Goal: Information Seeking & Learning: Understand process/instructions

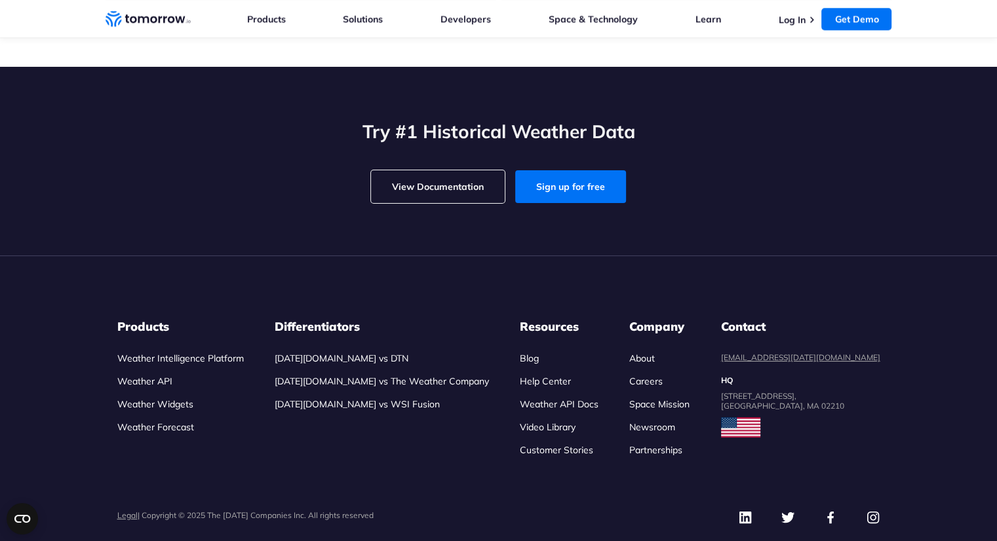
scroll to position [1550, 0]
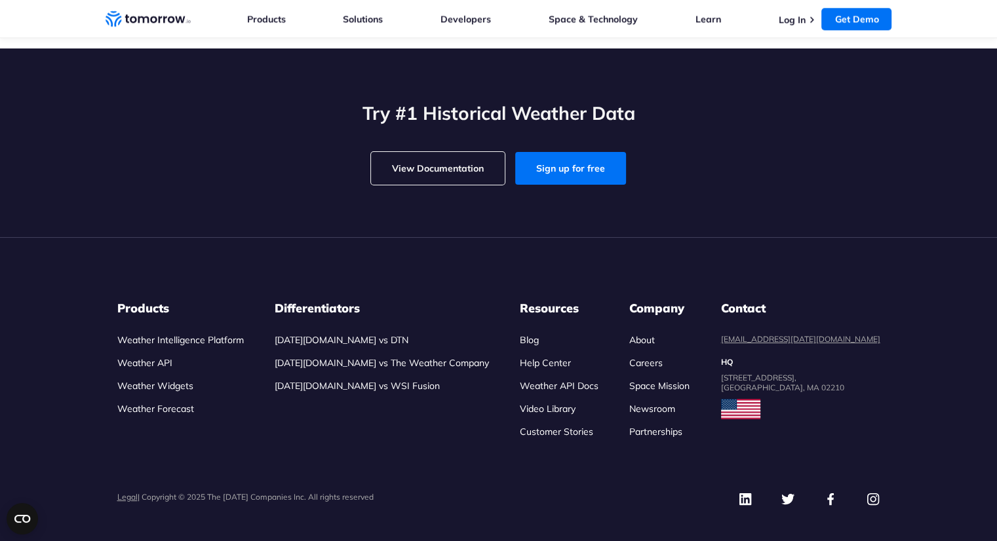
click at [139, 369] on link "Weather API" at bounding box center [144, 363] width 55 height 12
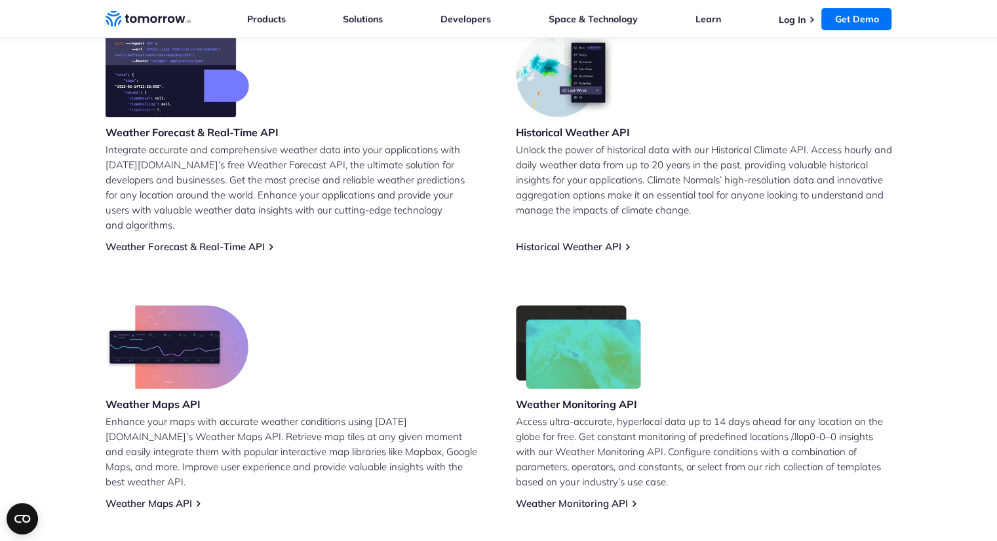
scroll to position [569, 0]
click at [548, 241] on link "Historical Weather API" at bounding box center [569, 247] width 106 height 12
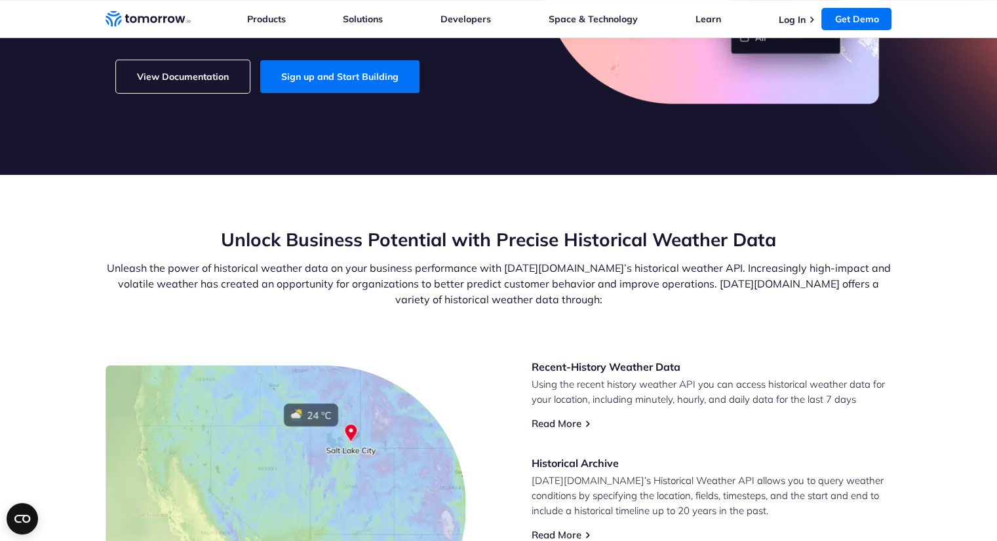
scroll to position [555, 0]
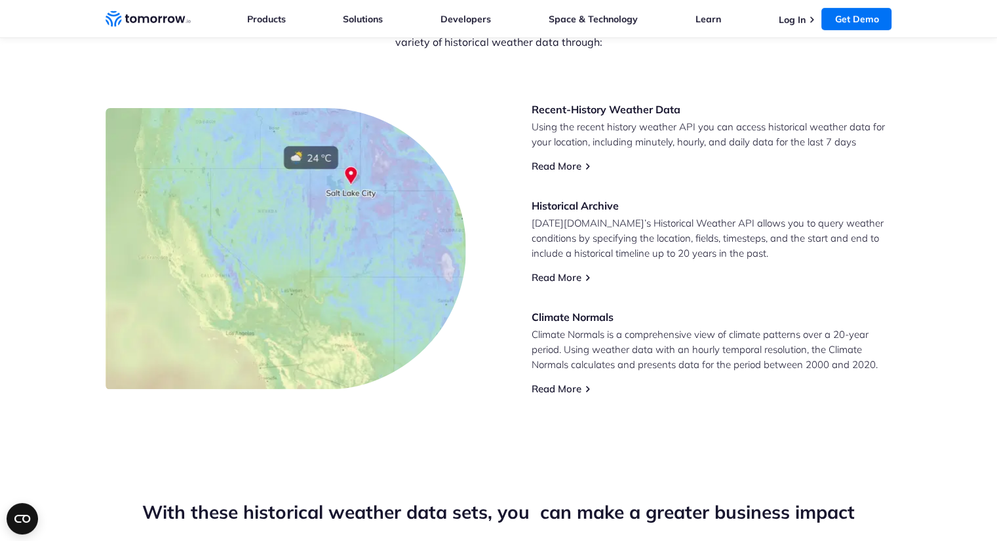
click at [559, 269] on div "Recent-History Weather Data Using the recent history weather API you can access…" at bounding box center [712, 248] width 361 height 293
click at [542, 274] on link "Read More" at bounding box center [557, 277] width 50 height 12
click at [564, 281] on link "Read More" at bounding box center [557, 277] width 50 height 12
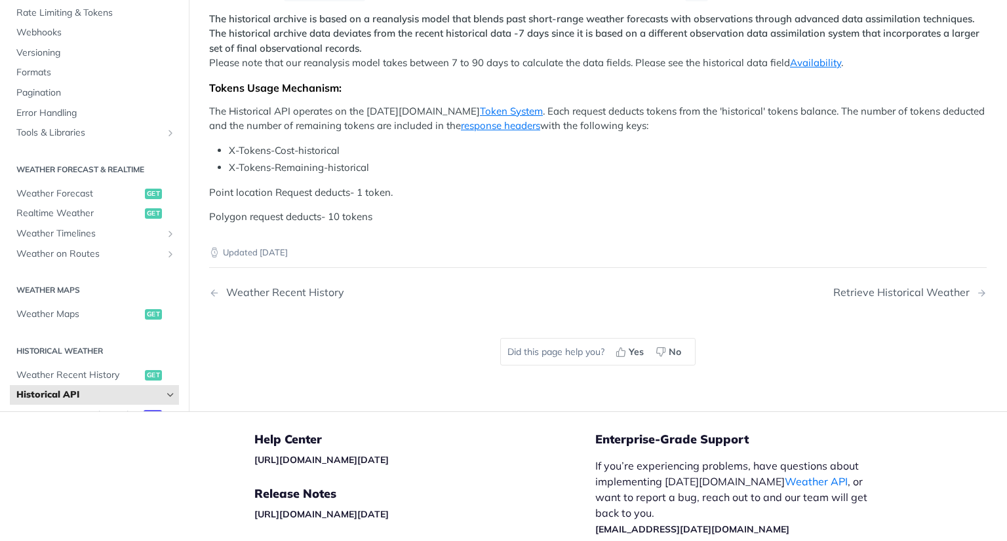
scroll to position [724, 0]
click at [145, 189] on span "get" at bounding box center [153, 193] width 17 height 10
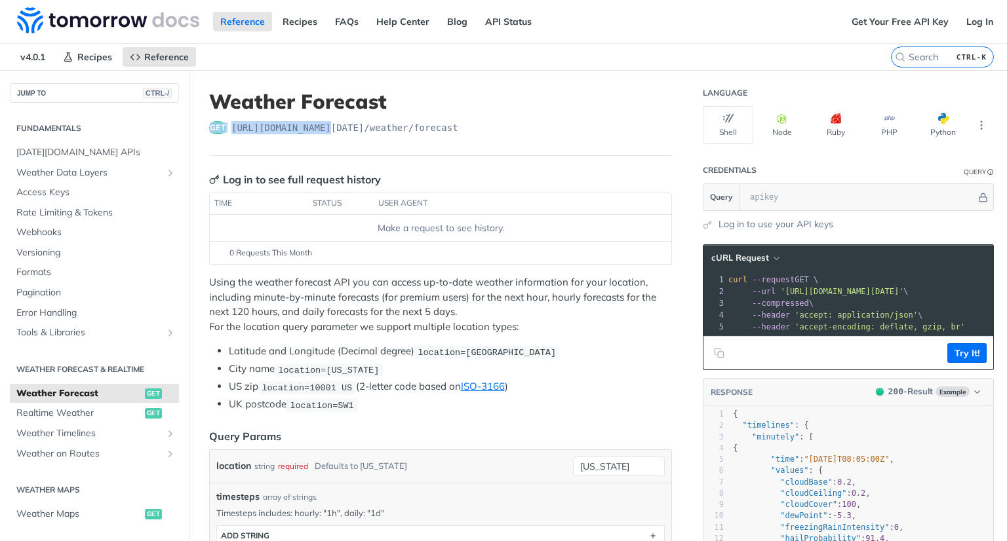
drag, startPoint x: 210, startPoint y: 127, endPoint x: 325, endPoint y: 131, distance: 114.8
click at [325, 131] on div "get https://api.tomorrow.io/v4 /weather/forecast" at bounding box center [440, 127] width 463 height 13
click at [325, 131] on span "https://api.tomorrow.io/v4 /weather/forecast" at bounding box center [344, 127] width 227 height 13
drag, startPoint x: 231, startPoint y: 126, endPoint x: 469, endPoint y: 130, distance: 238.0
click at [469, 130] on div "get https://api.tomorrow.io/v4 /weather/forecast" at bounding box center [440, 127] width 463 height 13
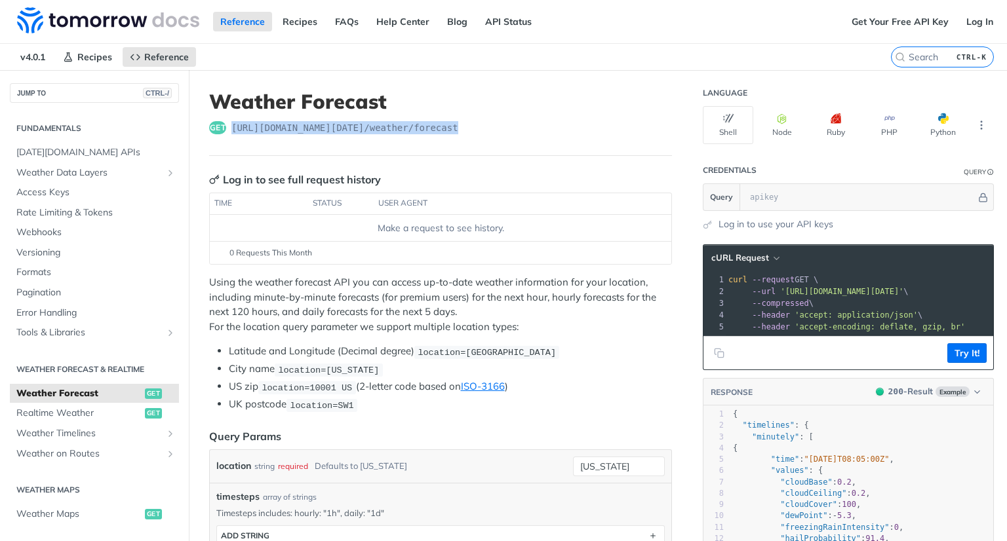
copy span "https://api.tomorrow.io/v4 /weather/forecast"
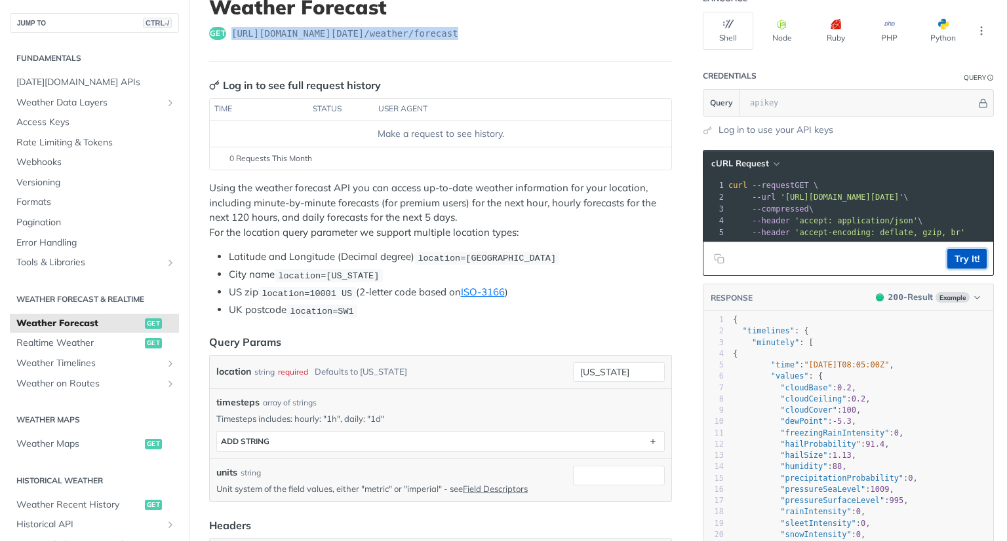
click at [964, 269] on button "Try It!" at bounding box center [966, 259] width 39 height 20
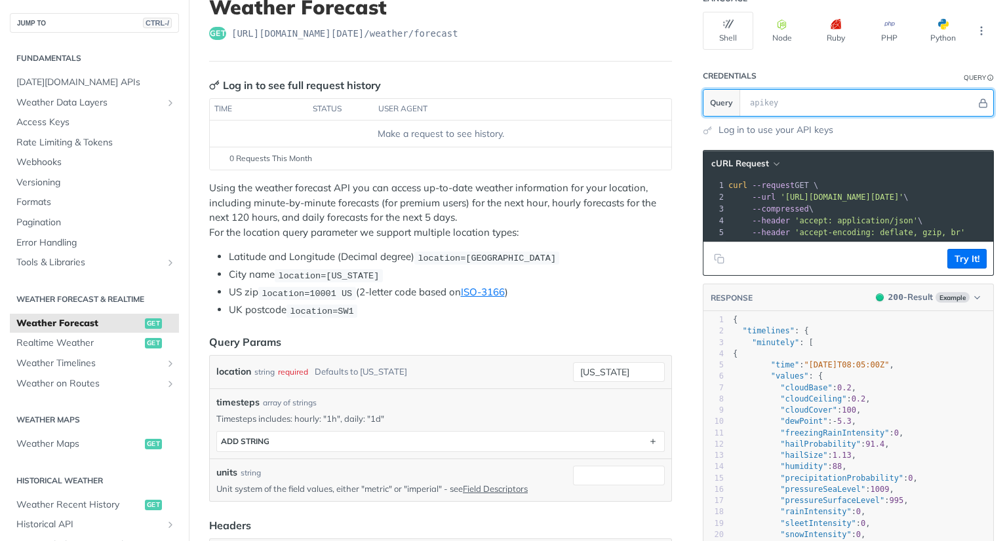
click at [783, 107] on input "text" at bounding box center [859, 103] width 233 height 26
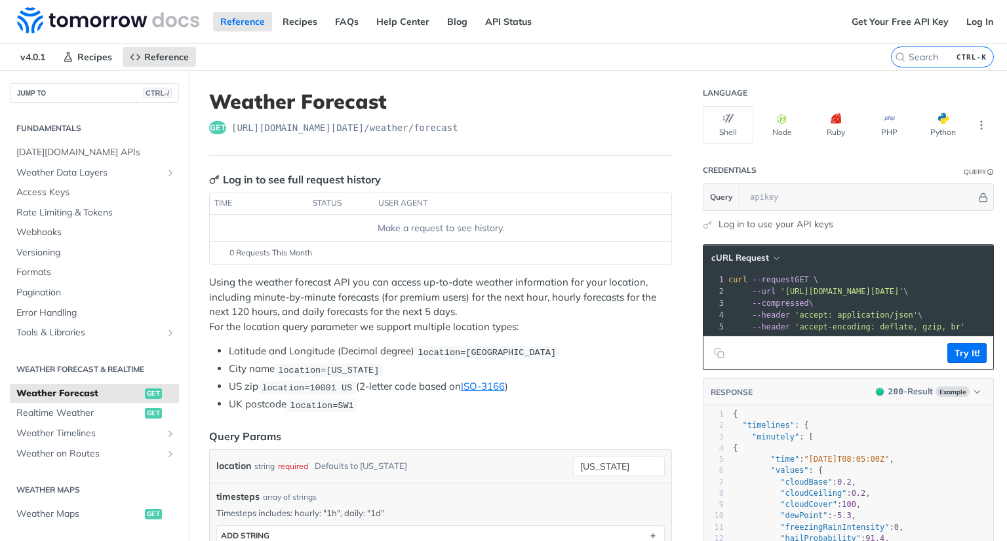
click at [753, 218] on link "Log in to use your API keys" at bounding box center [775, 225] width 115 height 14
click at [818, 191] on input "text" at bounding box center [859, 197] width 233 height 26
paste input "OxS2l1ap8NXAzxN2IUiJmADIYKcM4xMP"
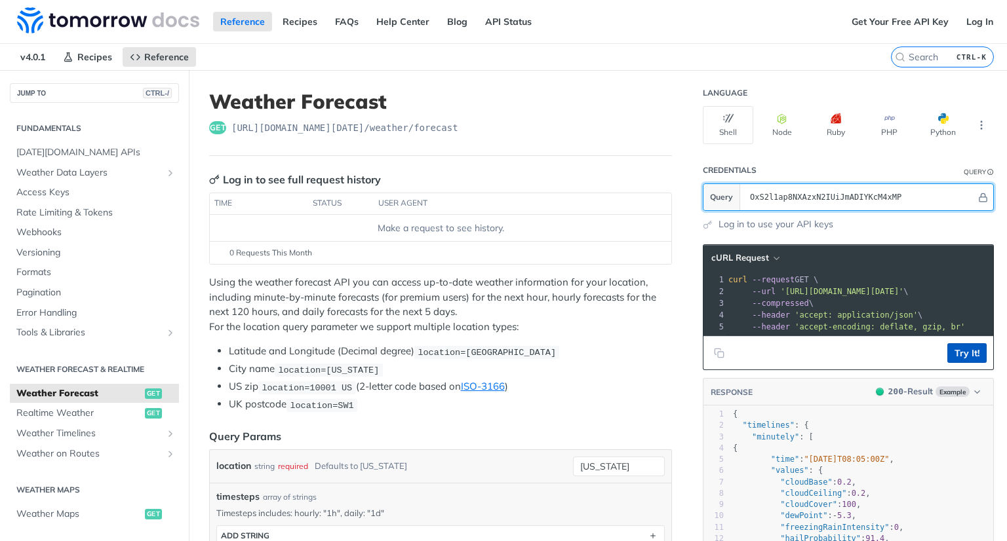
type input "OxS2l1ap8NXAzxN2IUiJmADIYKcM4xMP"
click at [965, 355] on button "Try It!" at bounding box center [966, 354] width 39 height 20
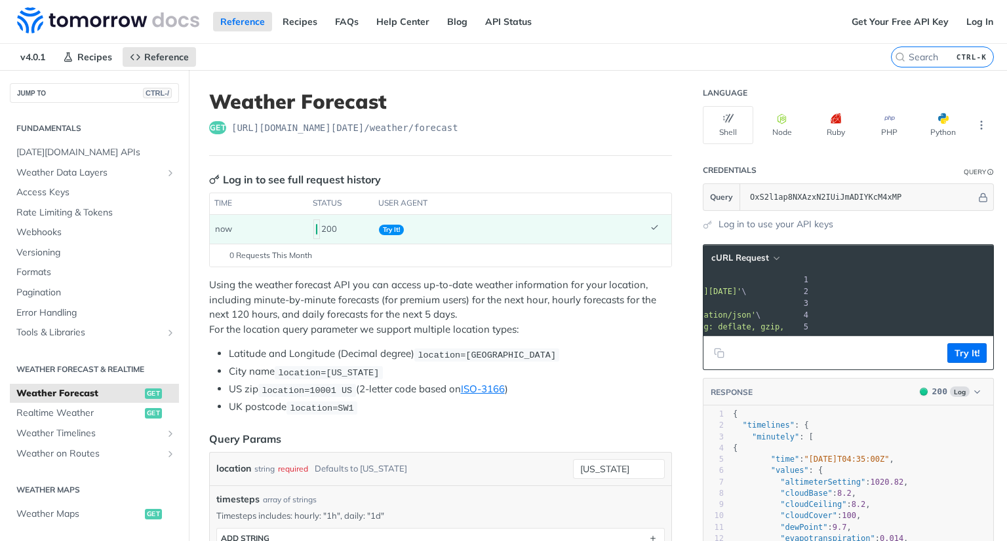
scroll to position [0, 246]
click at [665, 289] on span "'https://api.tomorrow.io/v4/weather/forecast?location=new%20york&apikey=OxS2l1a…" at bounding box center [603, 291] width 123 height 9
drag, startPoint x: 796, startPoint y: 286, endPoint x: 763, endPoint y: 286, distance: 32.8
click at [665, 287] on span "'https://api.tomorrow.io/v4/weather/forecast?location=new%20york&apikey=OxS2l1a…" at bounding box center [603, 291] width 123 height 9
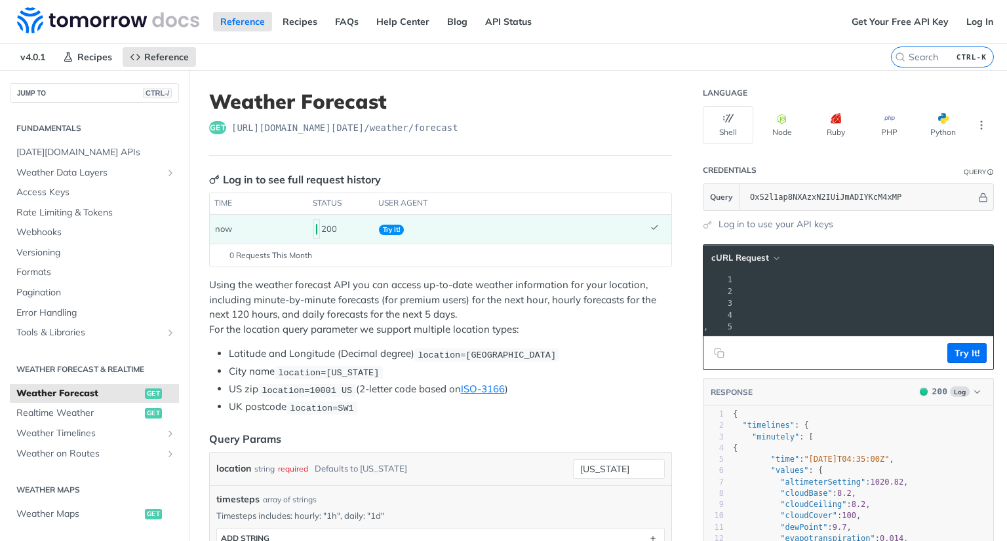
click at [665, 287] on span "'https://api.tomorrow.io/v4/weather/forecast?location=new%20york&apikey=OxS2l1a…" at bounding box center [603, 291] width 123 height 9
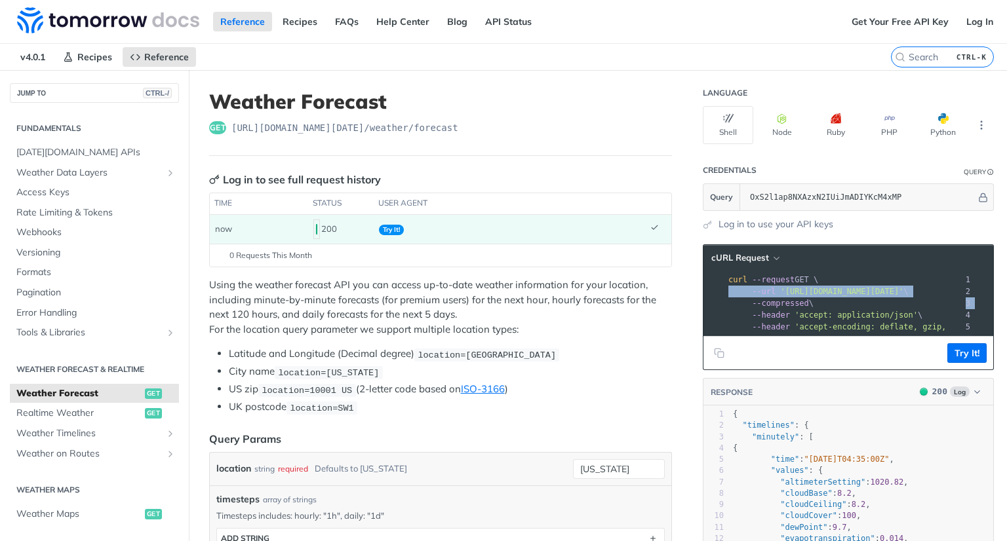
click at [763, 287] on span "--url 'https://api.tomorrow.io/v4/weather/forecast?location=new%20york&apikey=O…" at bounding box center [818, 291] width 180 height 9
click at [887, 293] on span "'https://api.tomorrow.io/v4/weather/forecast?location=new%20york&apikey=OxS2l1a…" at bounding box center [841, 291] width 123 height 9
click at [926, 120] on button "Python" at bounding box center [943, 125] width 50 height 38
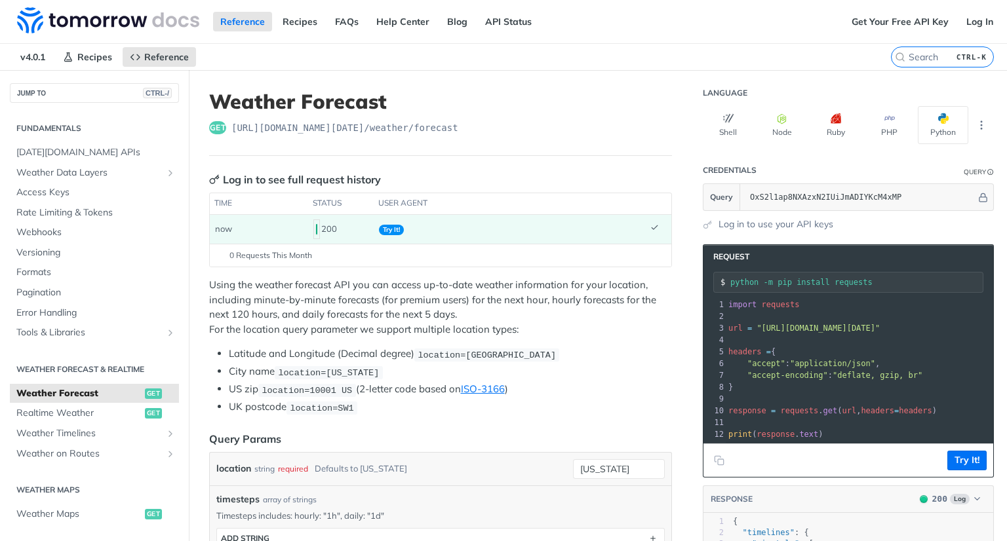
click at [797, 328] on span ""https://api.tomorrow.io/v4/weather/forecast?location=new%20york&apikey=OxS2l1a…" at bounding box center [818, 328] width 123 height 9
click at [715, 462] on icon "Copy to clipboard" at bounding box center [718, 459] width 6 height 6
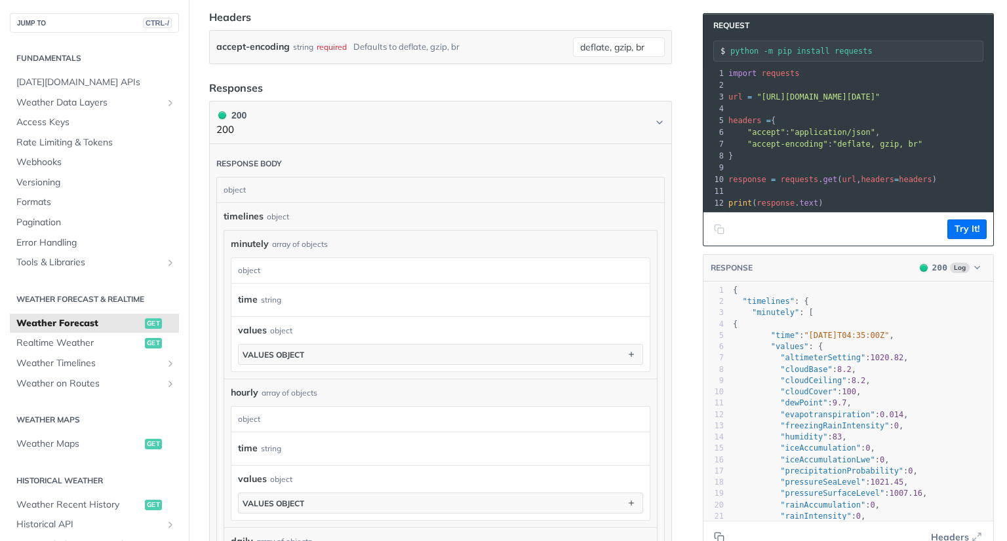
scroll to position [608, 0]
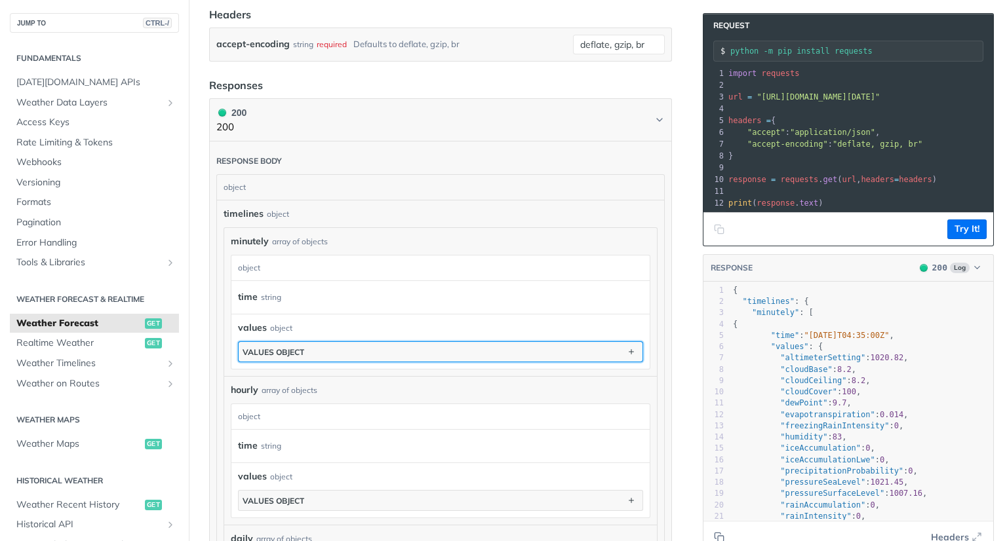
click at [469, 344] on button "values object" at bounding box center [441, 352] width 404 height 20
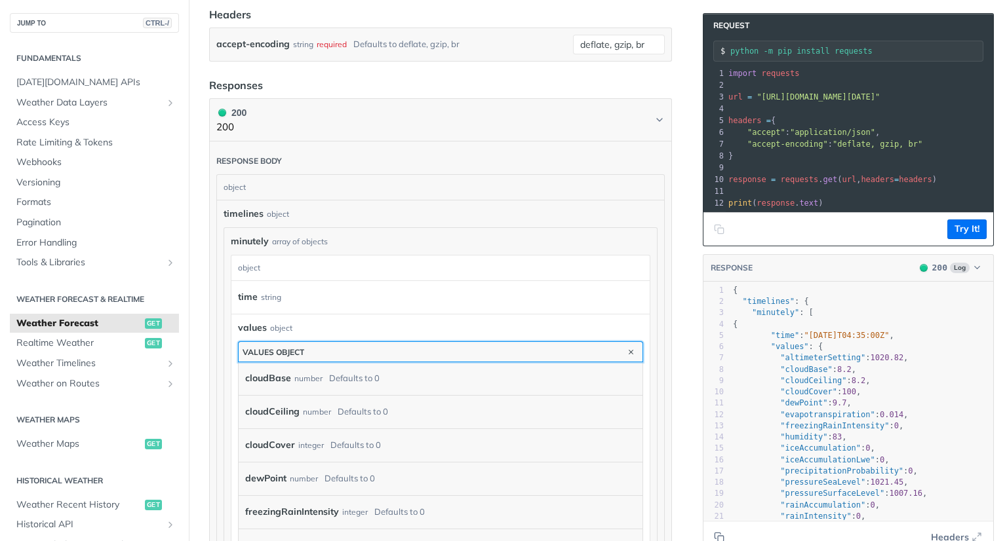
click at [459, 349] on button "values object" at bounding box center [441, 352] width 404 height 20
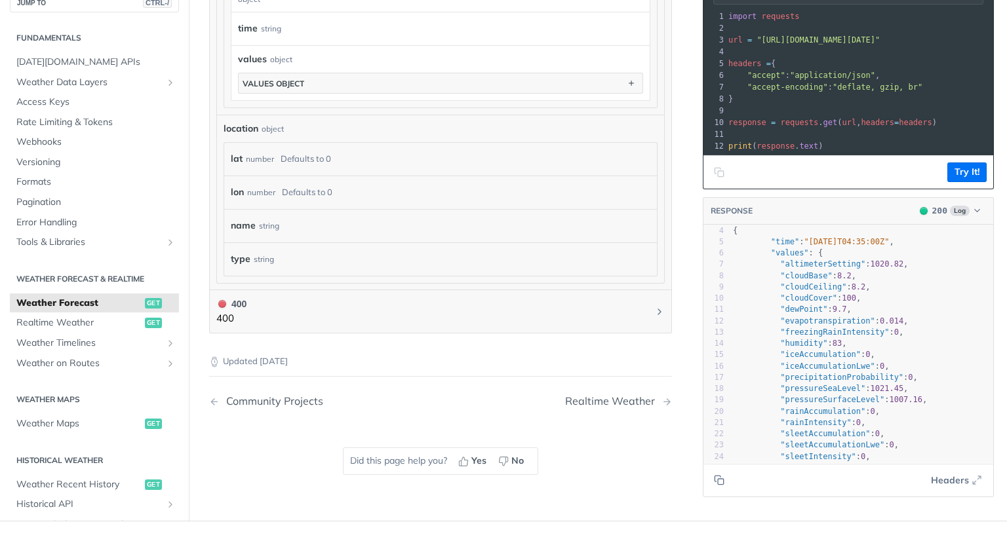
scroll to position [0, 0]
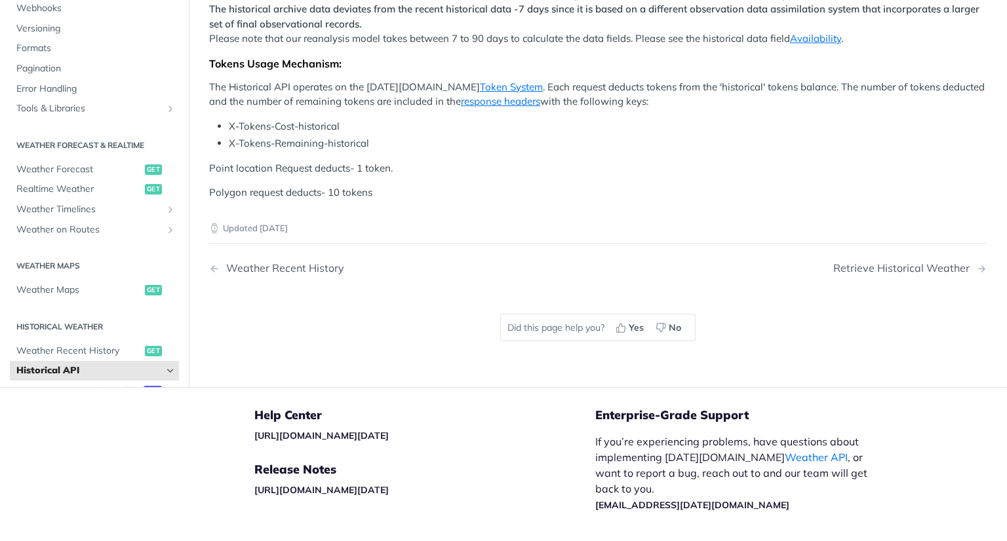
scroll to position [747, 0]
click at [165, 366] on icon "Hide subpages for Historical API" at bounding box center [170, 371] width 10 height 10
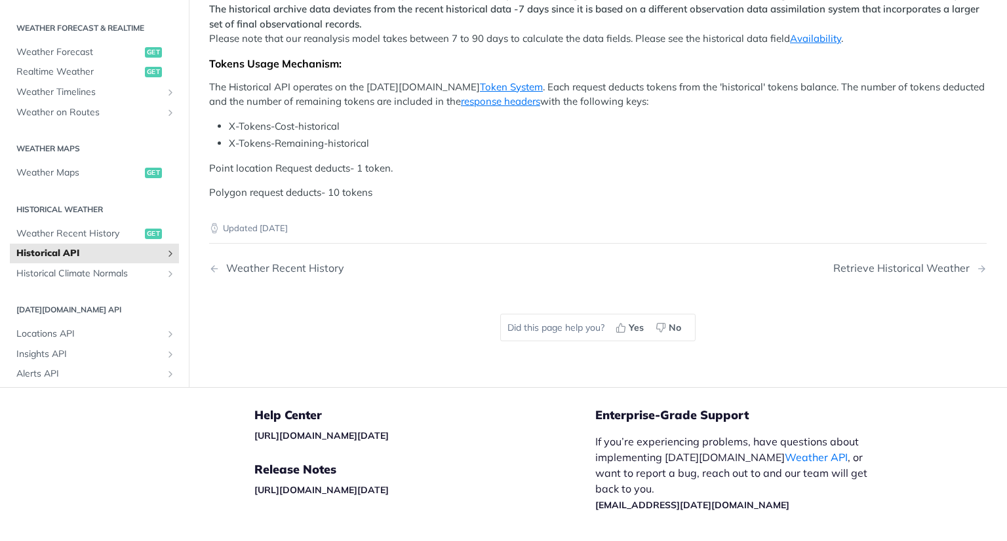
scroll to position [178, 0]
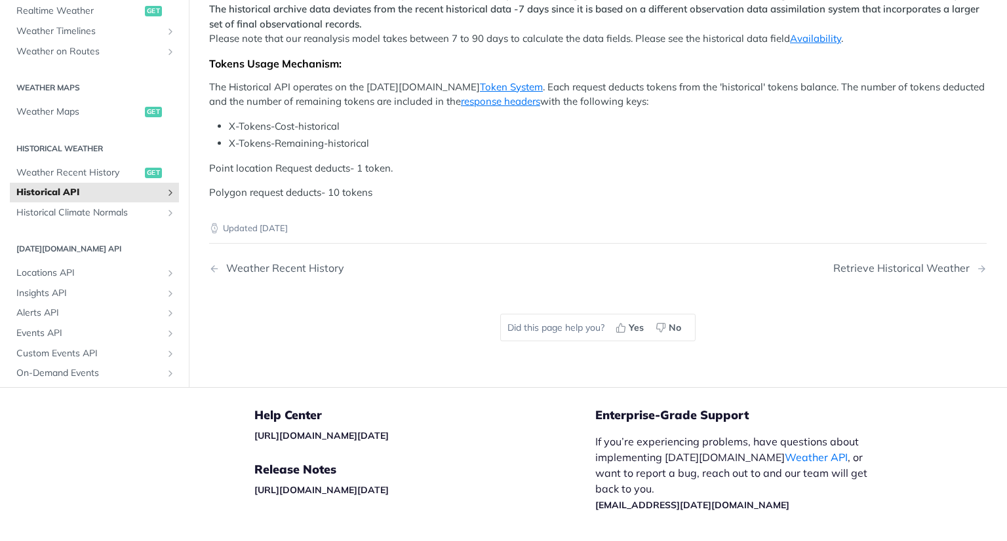
click at [165, 187] on icon "Show subpages for Historical API" at bounding box center [170, 192] width 10 height 10
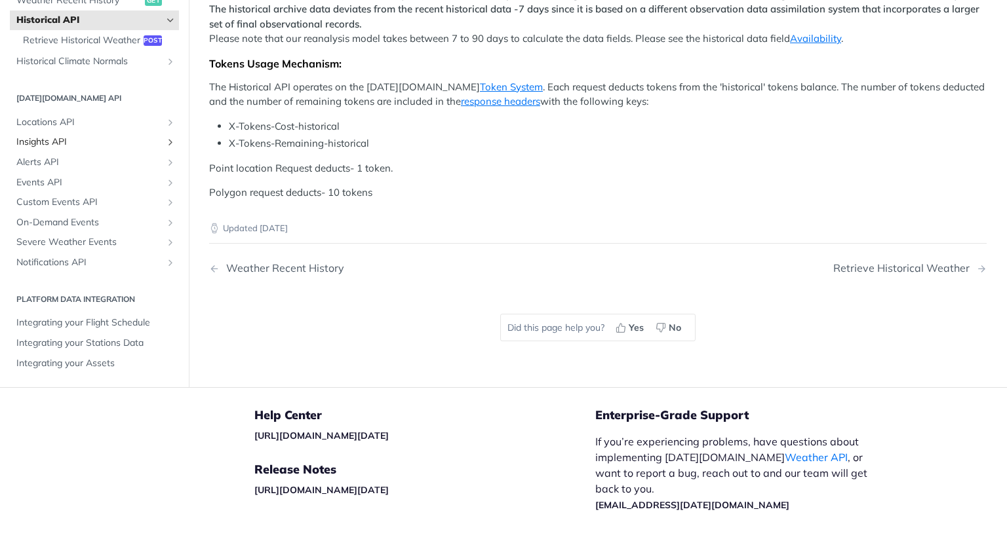
scroll to position [328, 0]
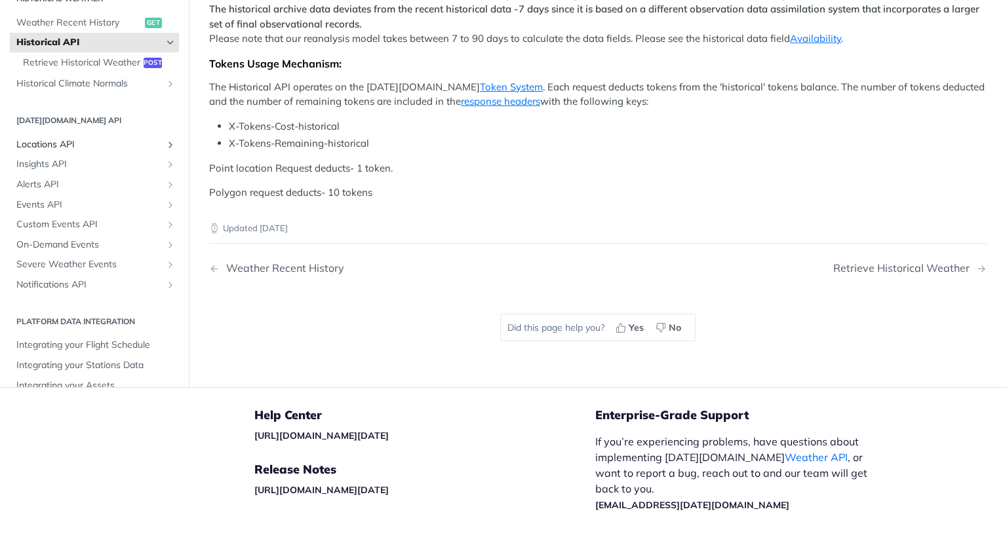
click at [120, 151] on span "Locations API" at bounding box center [89, 144] width 146 height 13
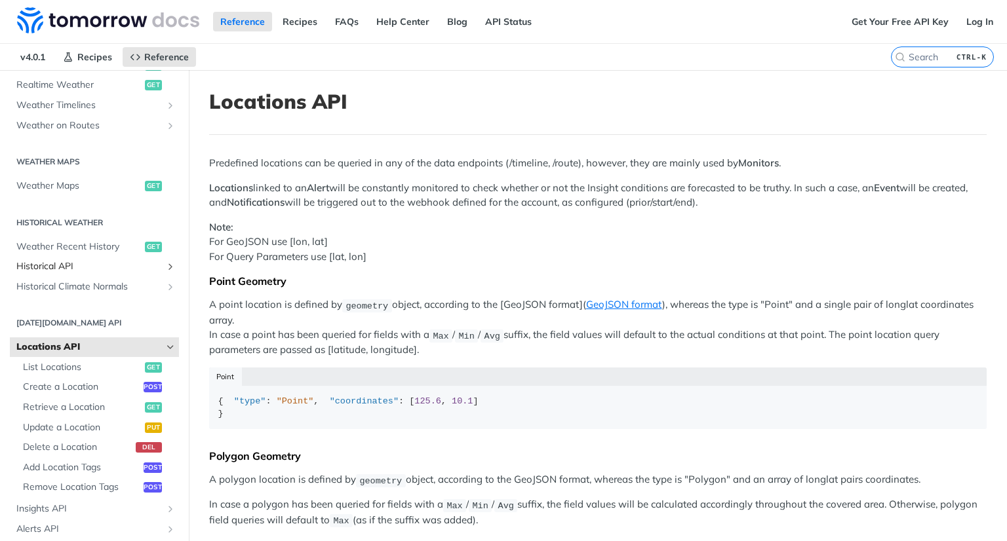
click at [96, 264] on span "Historical API" at bounding box center [89, 266] width 146 height 13
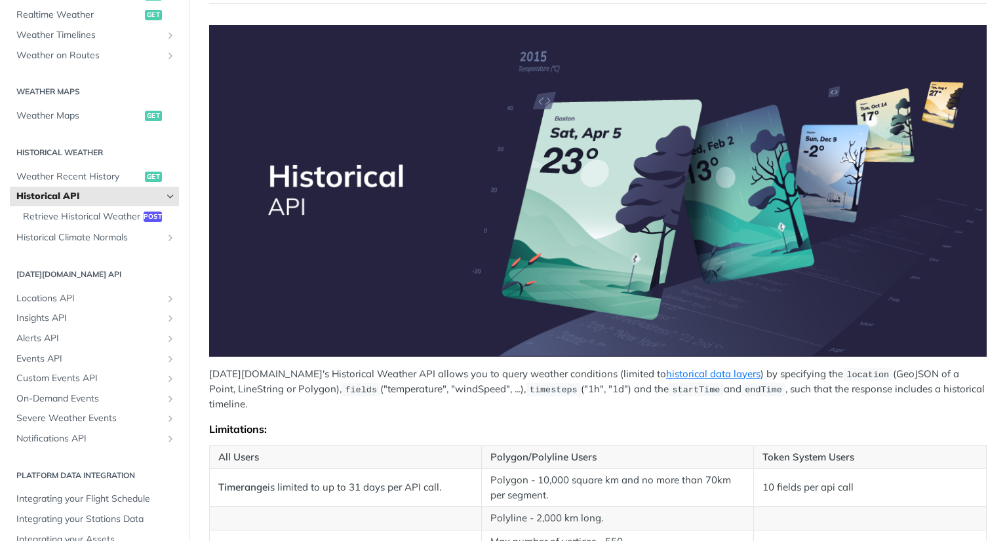
scroll to position [131, 0]
click at [90, 210] on span "Retrieve Historical Weather" at bounding box center [81, 216] width 117 height 13
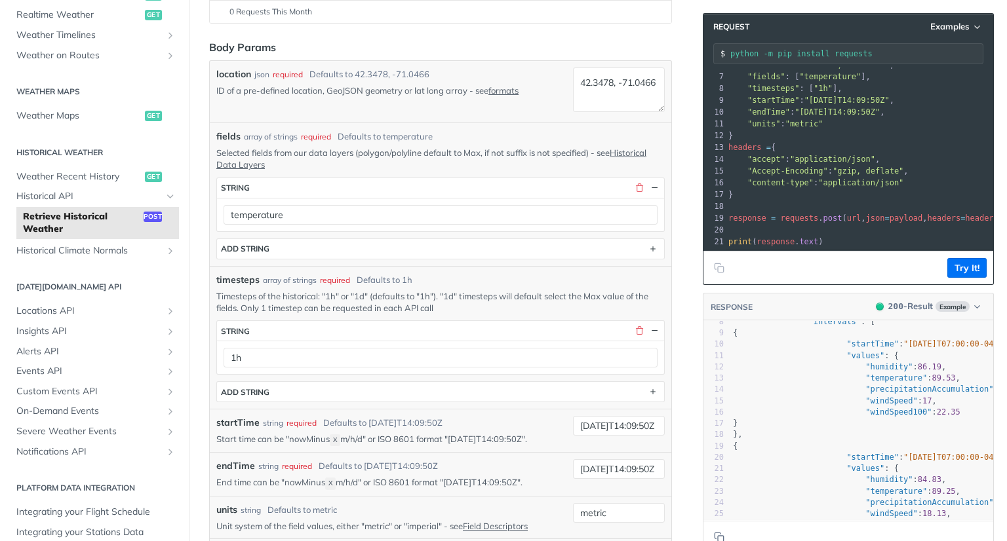
click at [827, 441] on pre "{" at bounding box center [873, 446] width 286 height 11
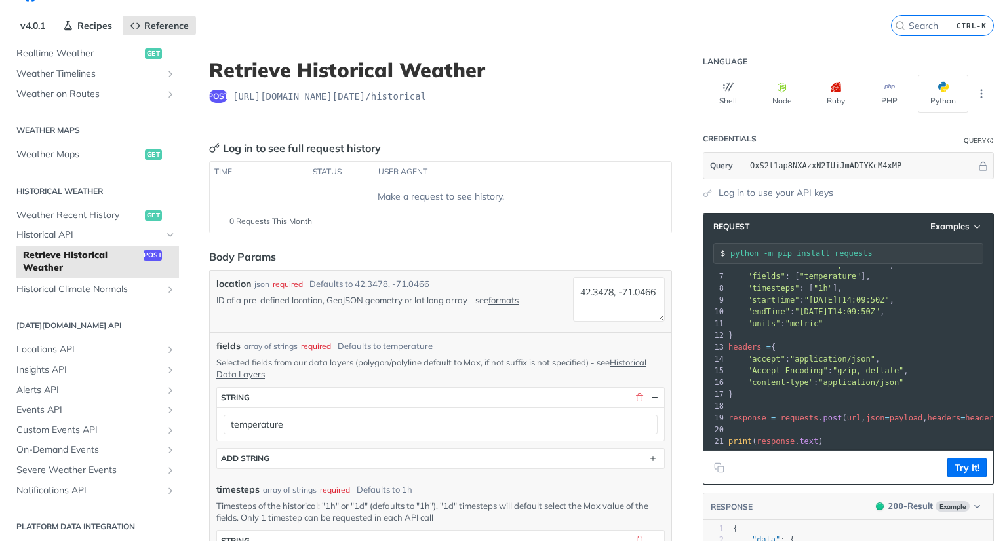
scroll to position [18, 0]
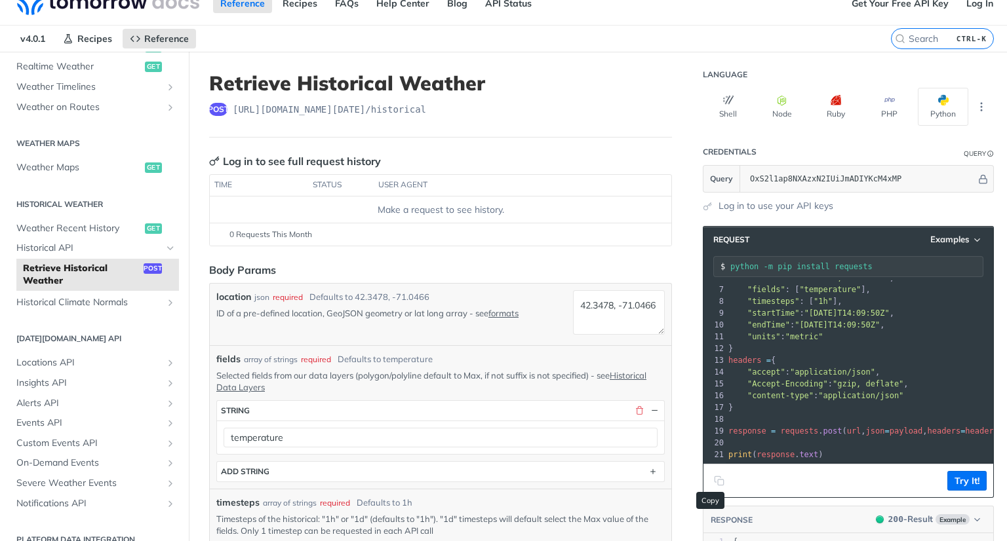
click at [718, 481] on icon "Copy to clipboard" at bounding box center [721, 483] width 6 height 6
